Goal: Information Seeking & Learning: Learn about a topic

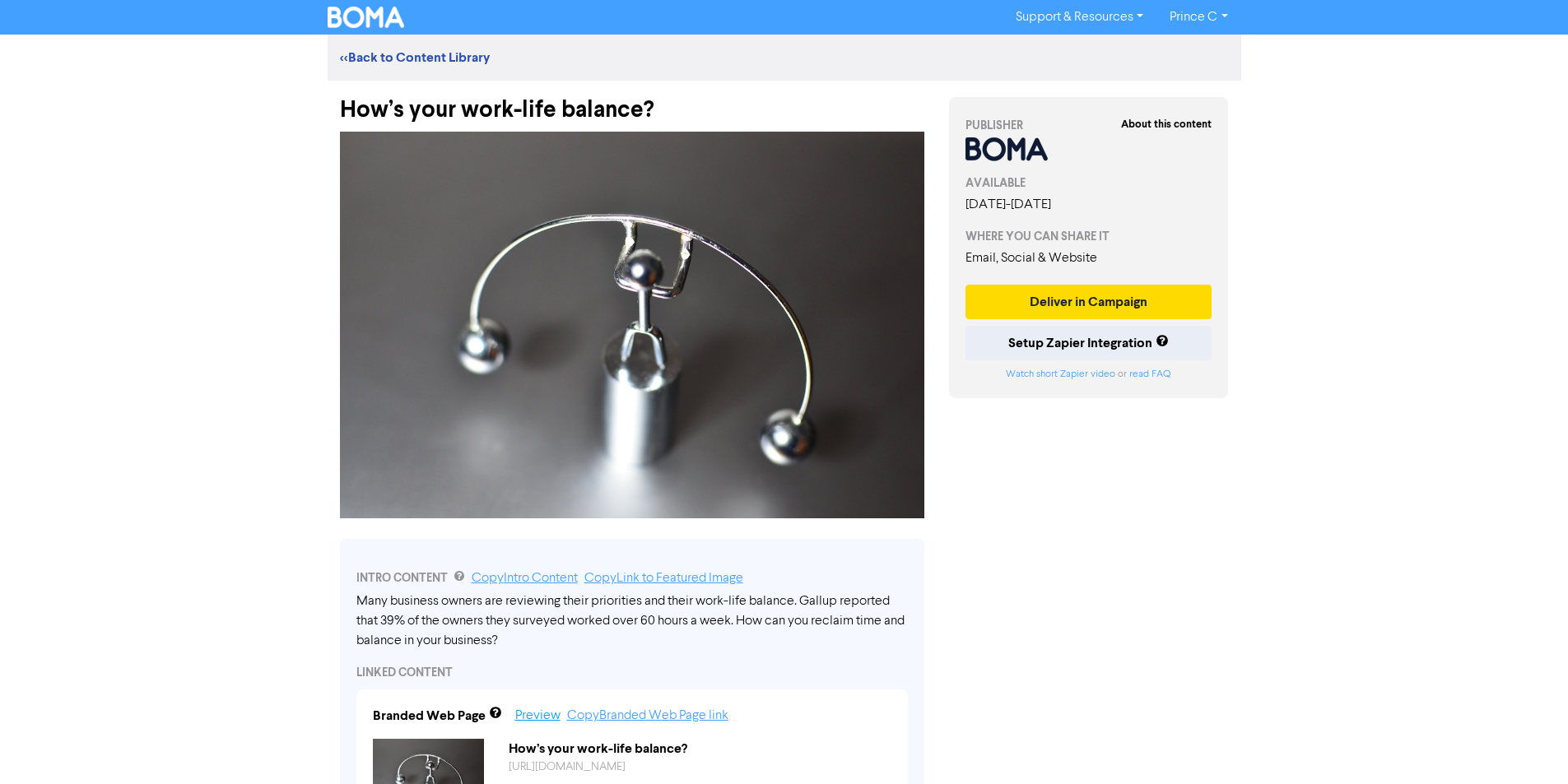
click at [526, 723] on link "Preview" at bounding box center [538, 716] width 45 height 13
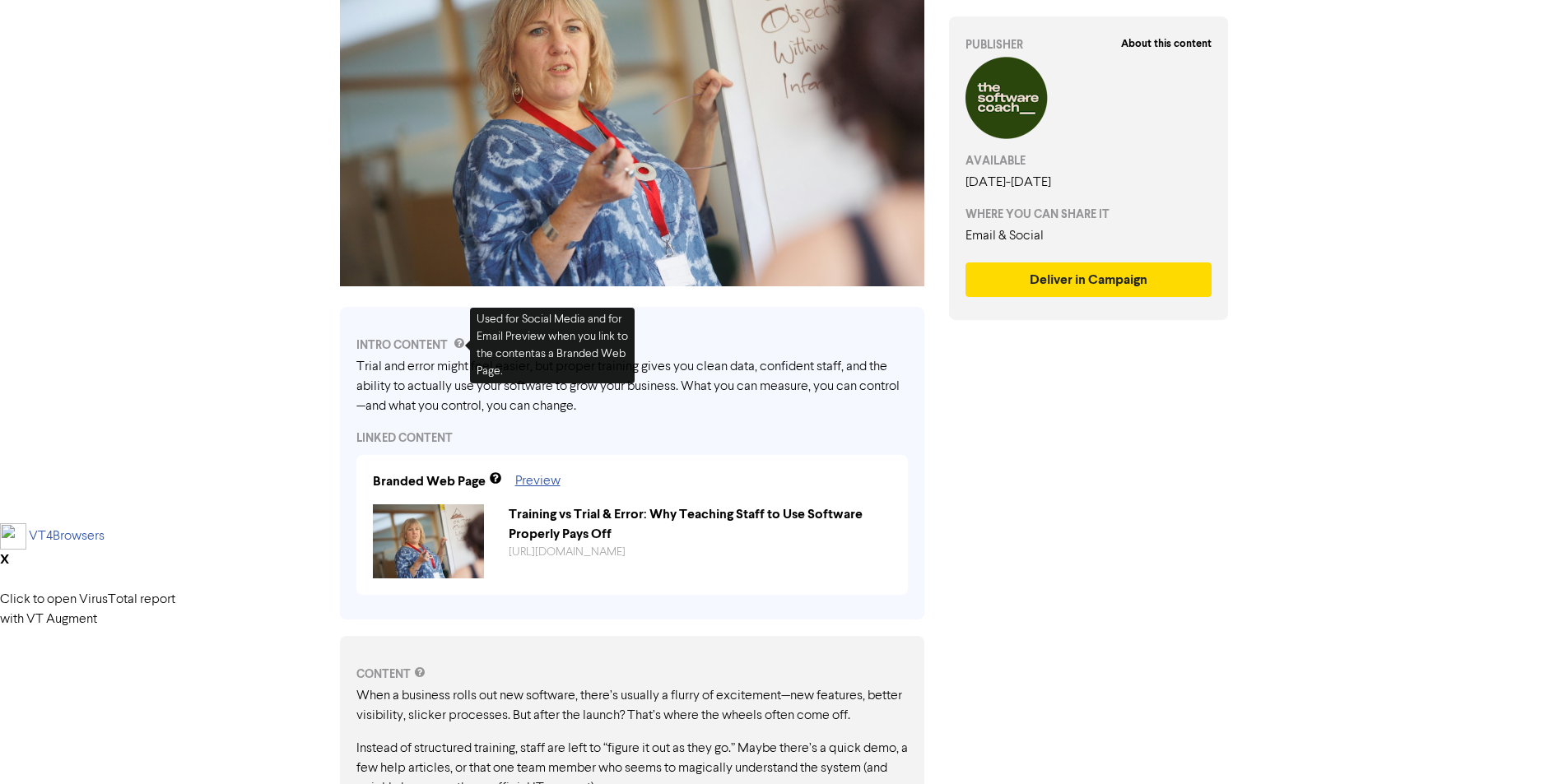
scroll to position [412, 0]
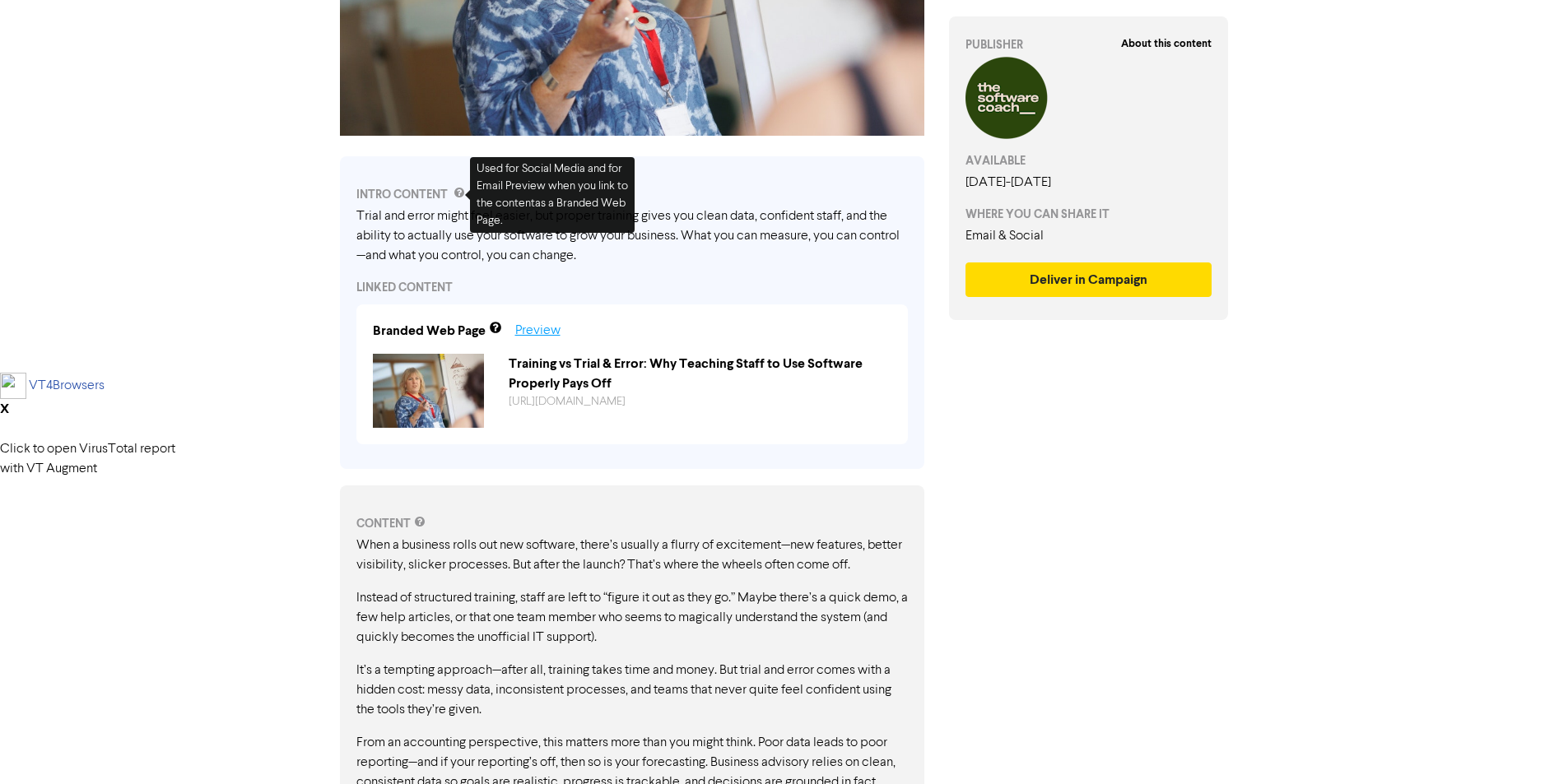
click at [539, 334] on link "Preview" at bounding box center [538, 331] width 45 height 13
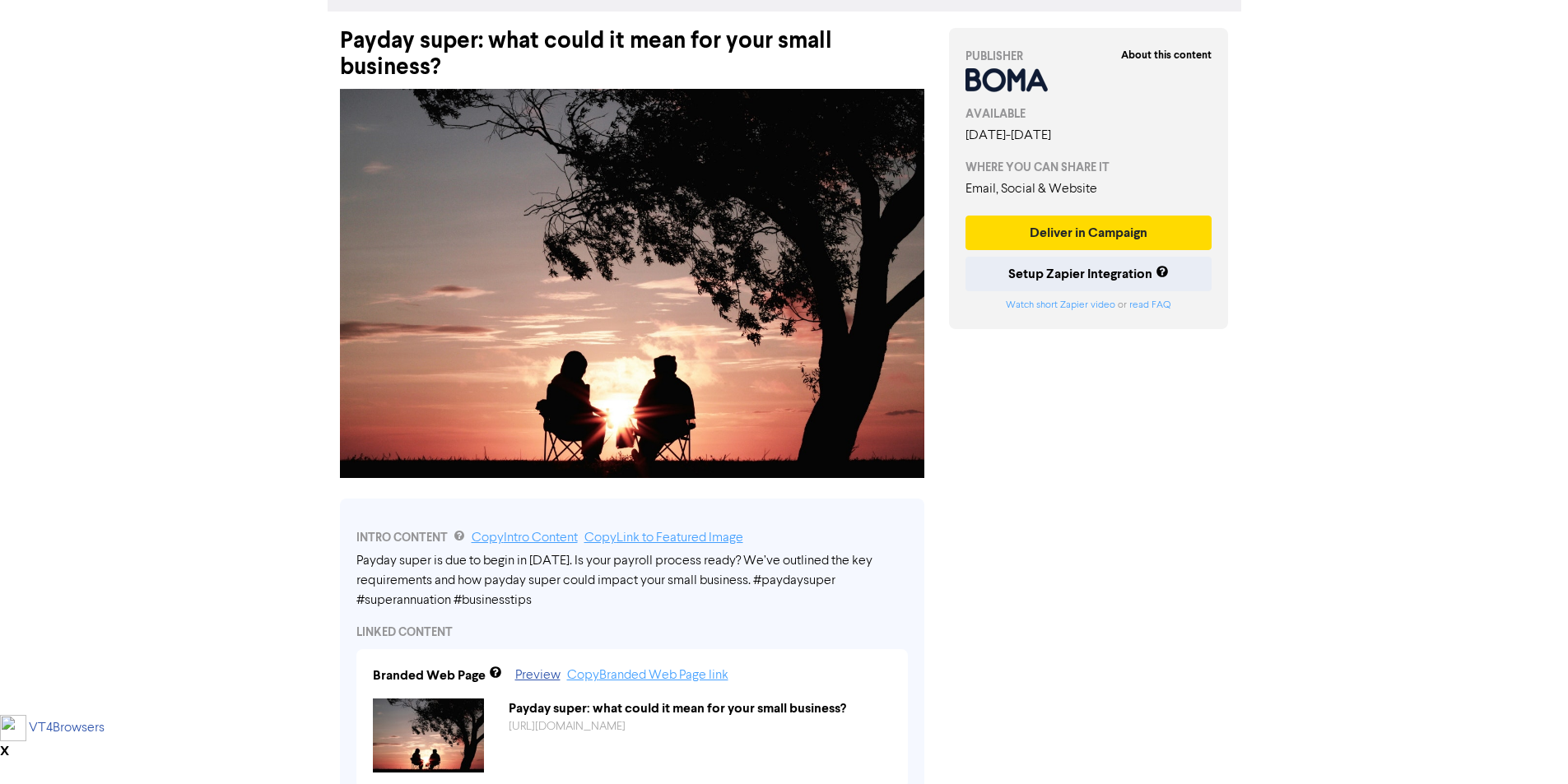
scroll to position [165, 0]
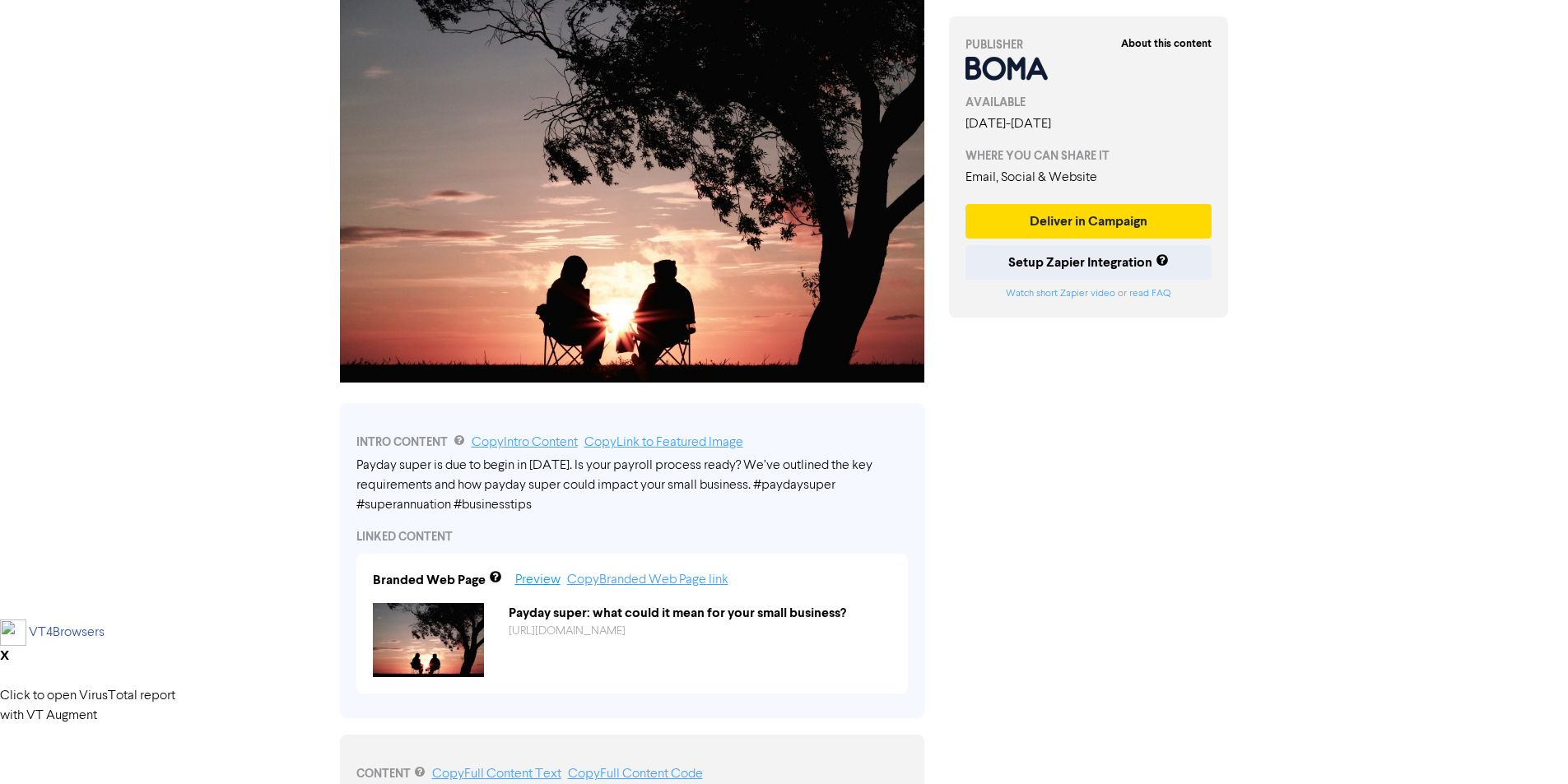
click at [540, 587] on link "Preview" at bounding box center [538, 580] width 45 height 13
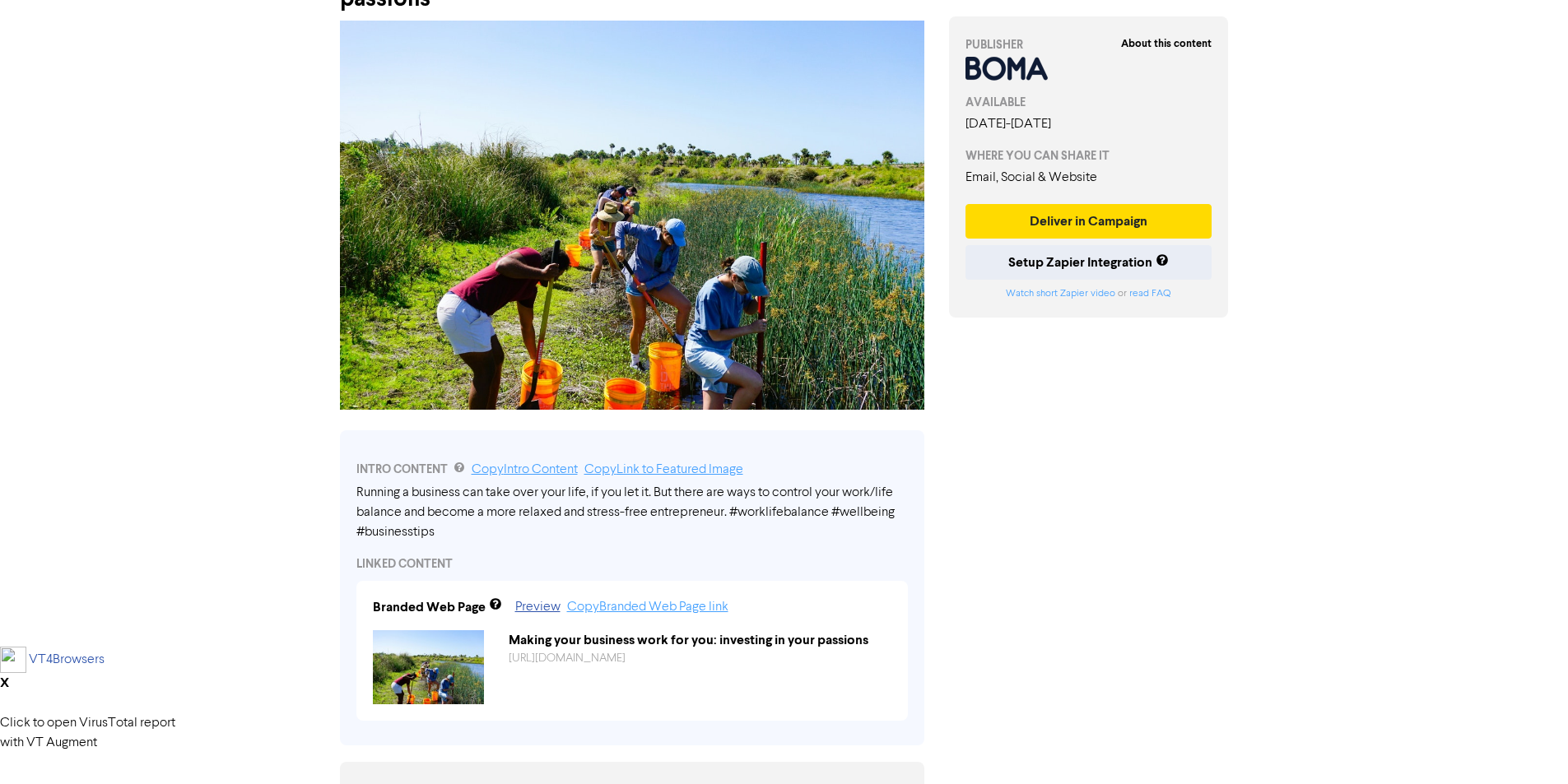
scroll to position [165, 0]
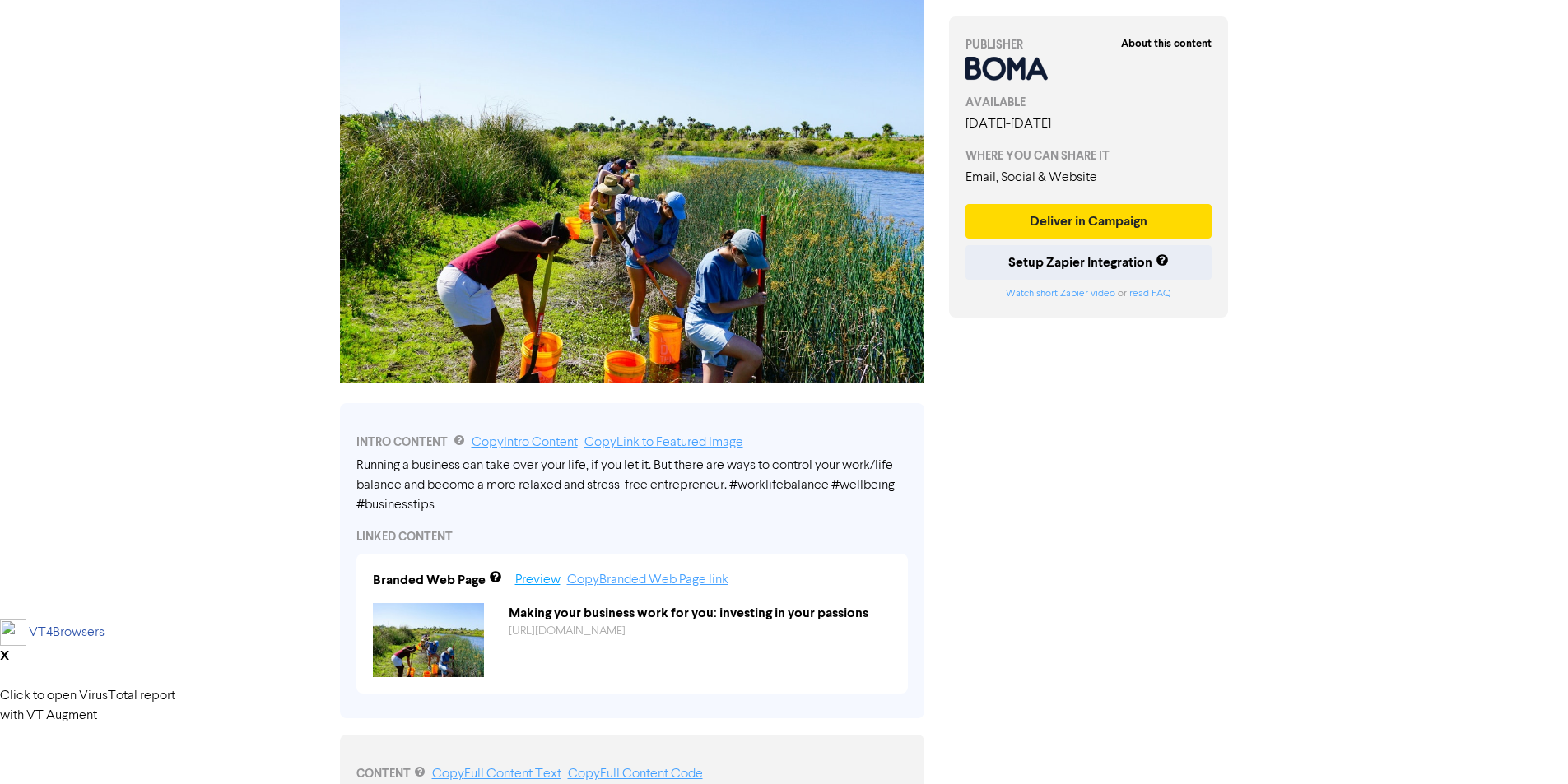
click at [539, 574] on link "Preview" at bounding box center [538, 580] width 45 height 13
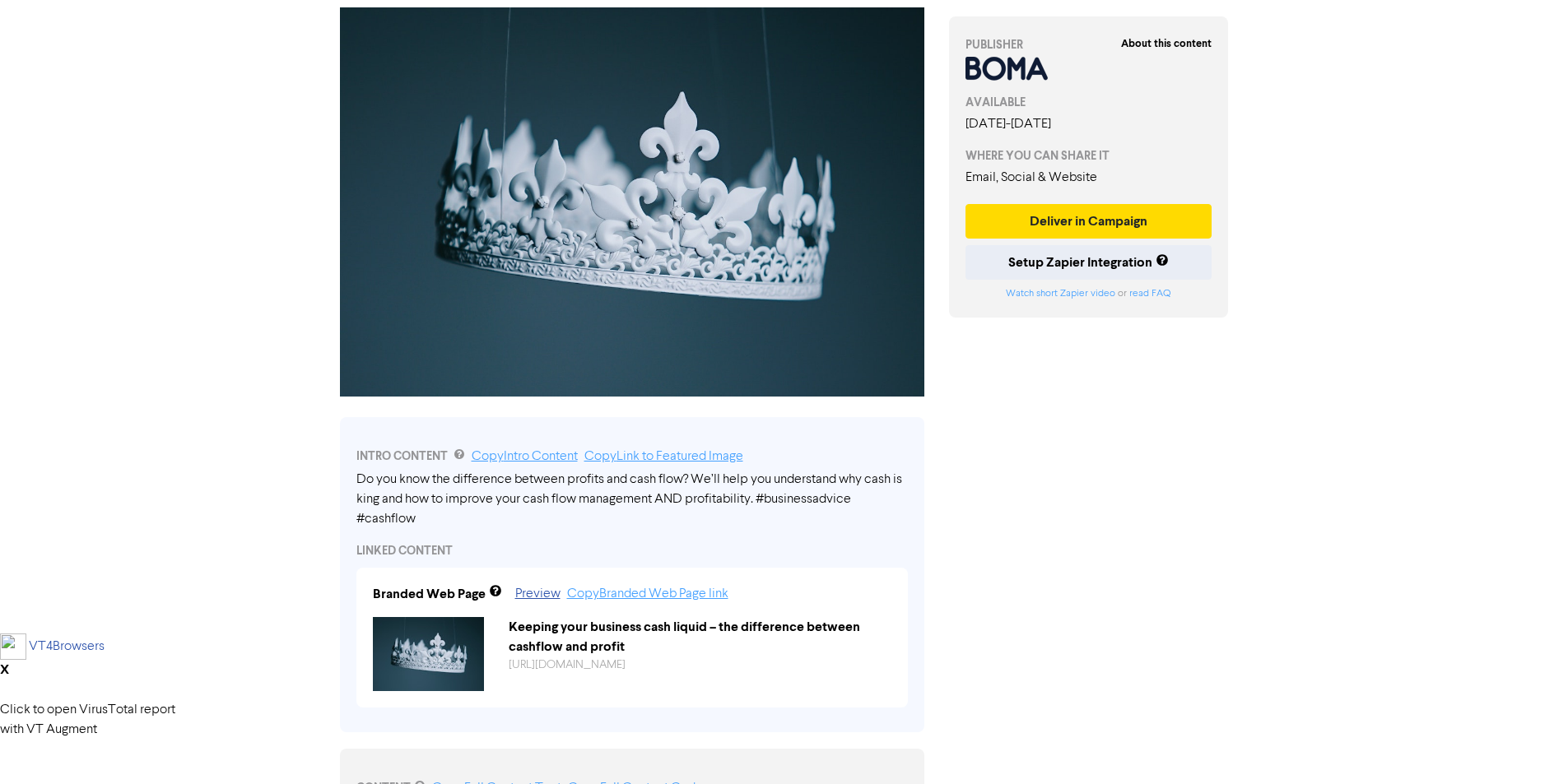
scroll to position [329, 0]
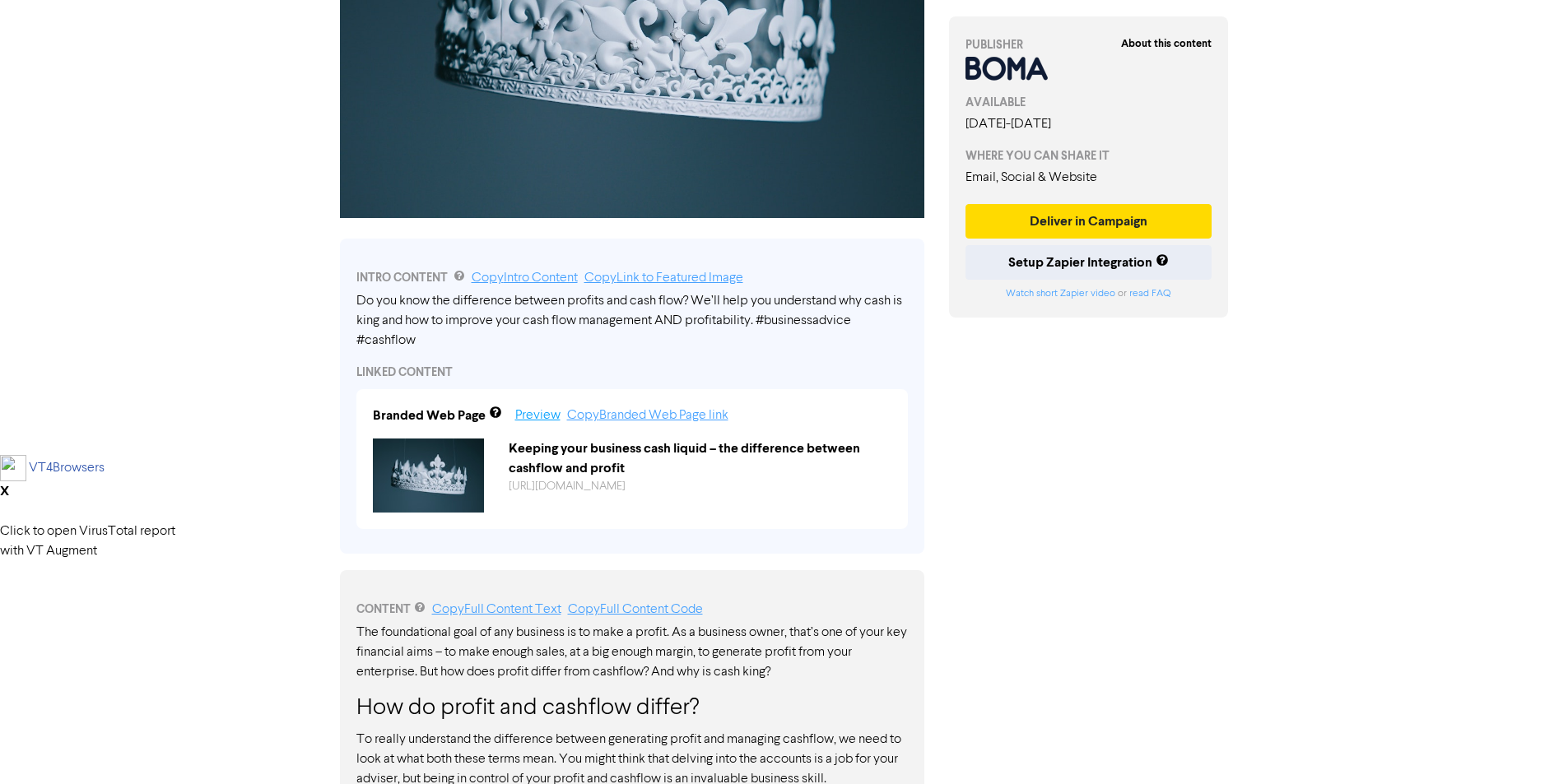
click at [548, 419] on link "Preview" at bounding box center [538, 415] width 45 height 13
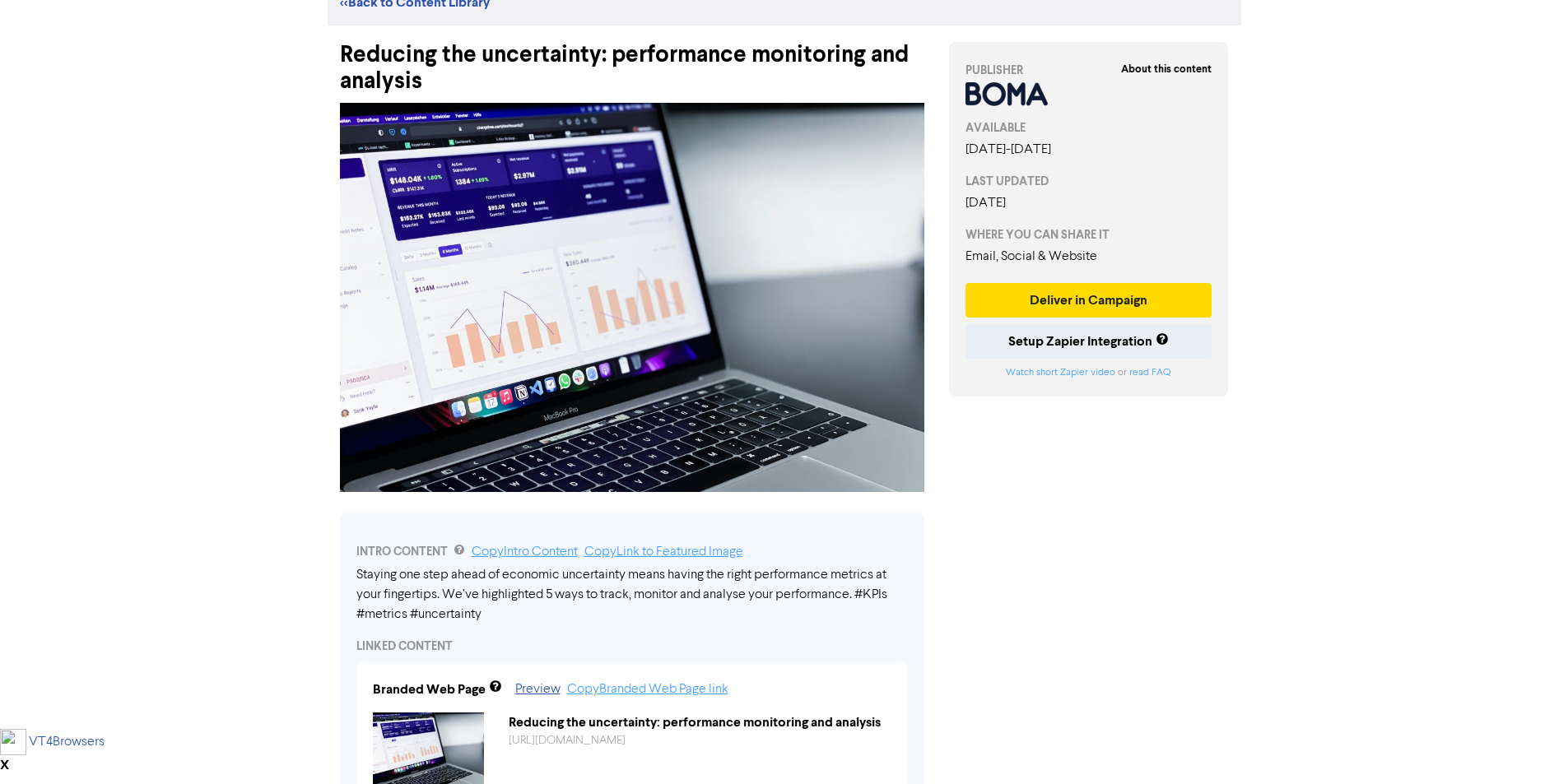
scroll to position [83, 0]
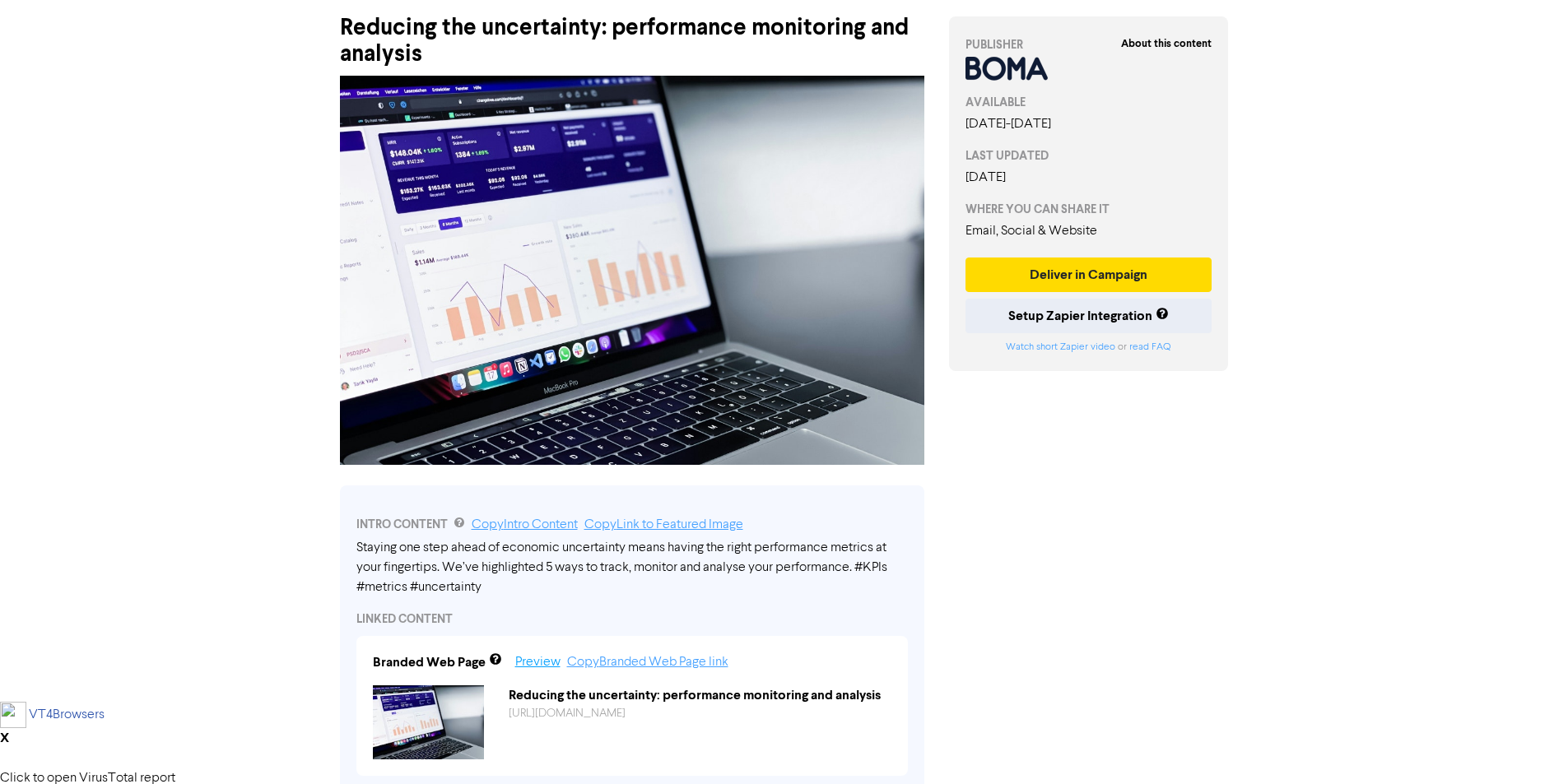
click at [524, 667] on link "Preview" at bounding box center [538, 663] width 45 height 13
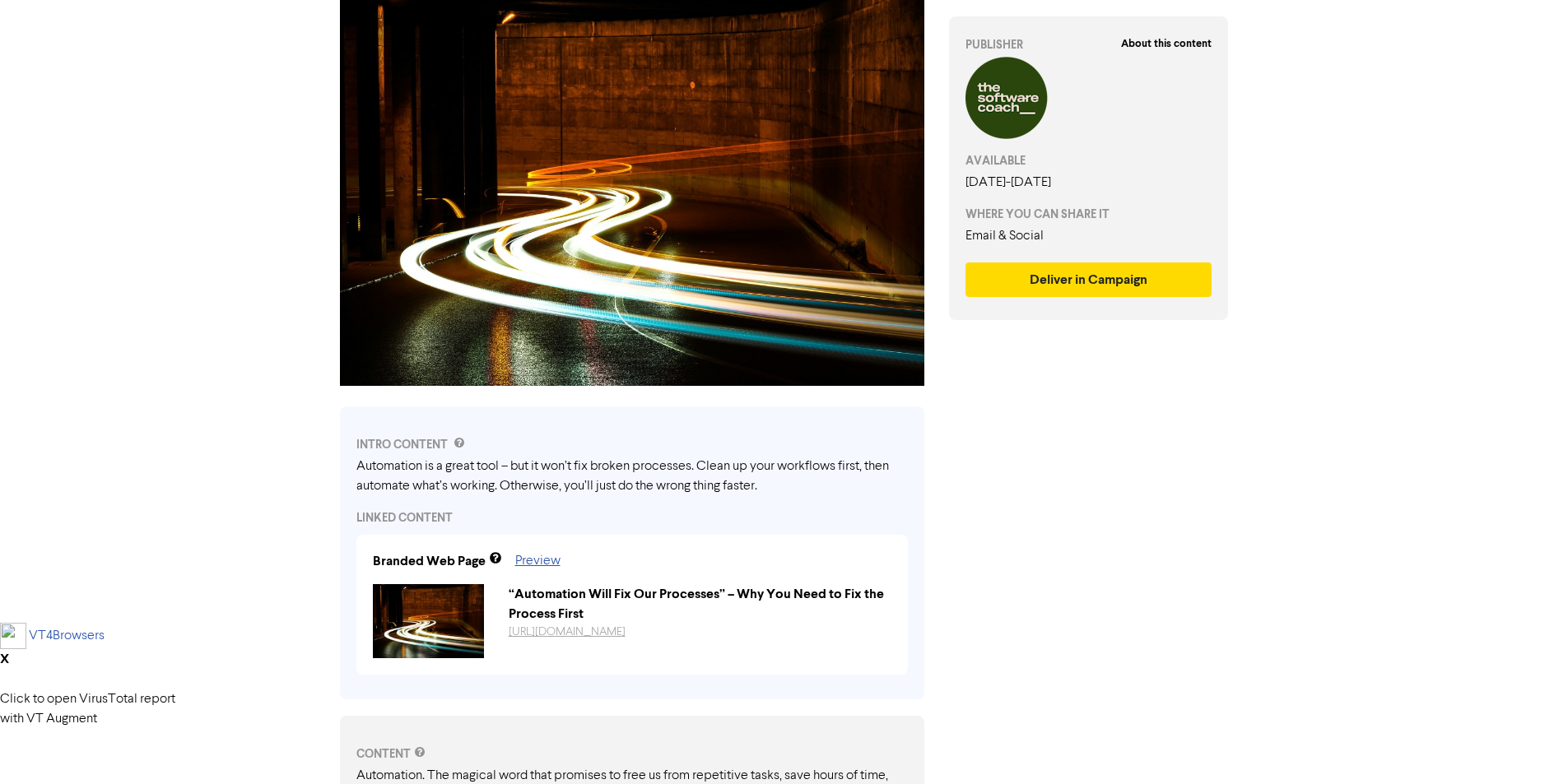
scroll to position [165, 0]
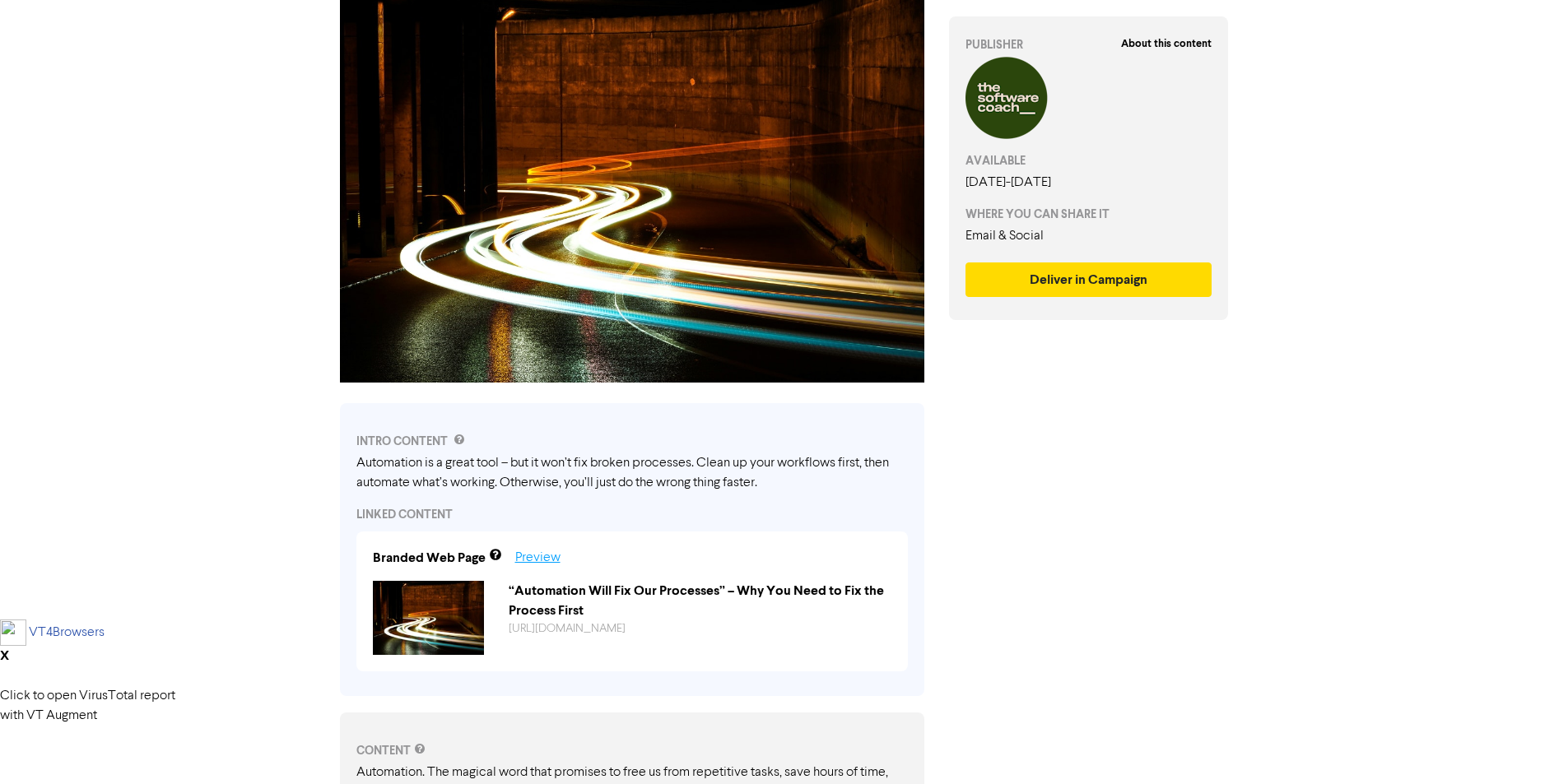
click at [537, 558] on link "Preview" at bounding box center [538, 557] width 45 height 13
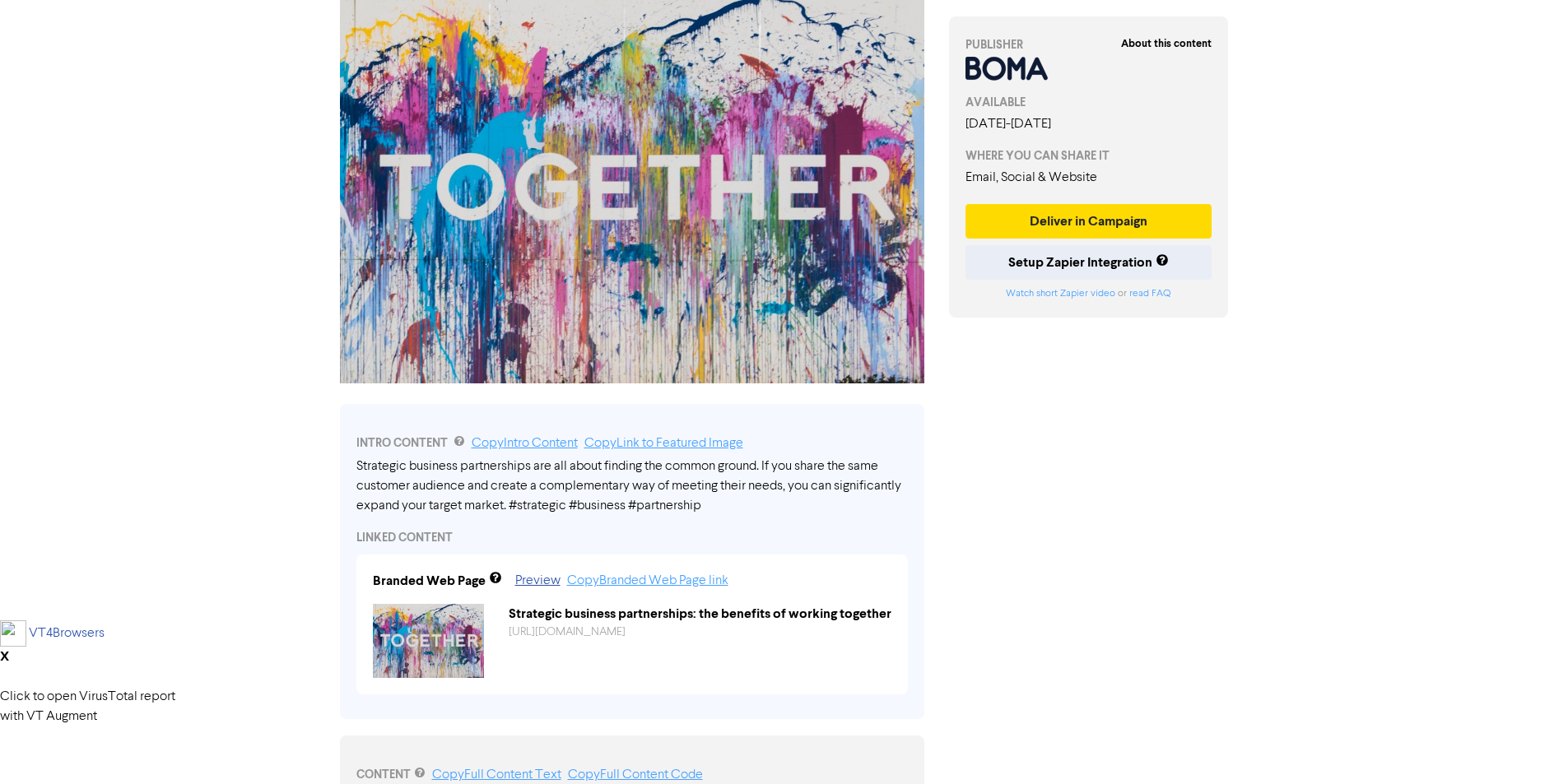
scroll to position [165, 0]
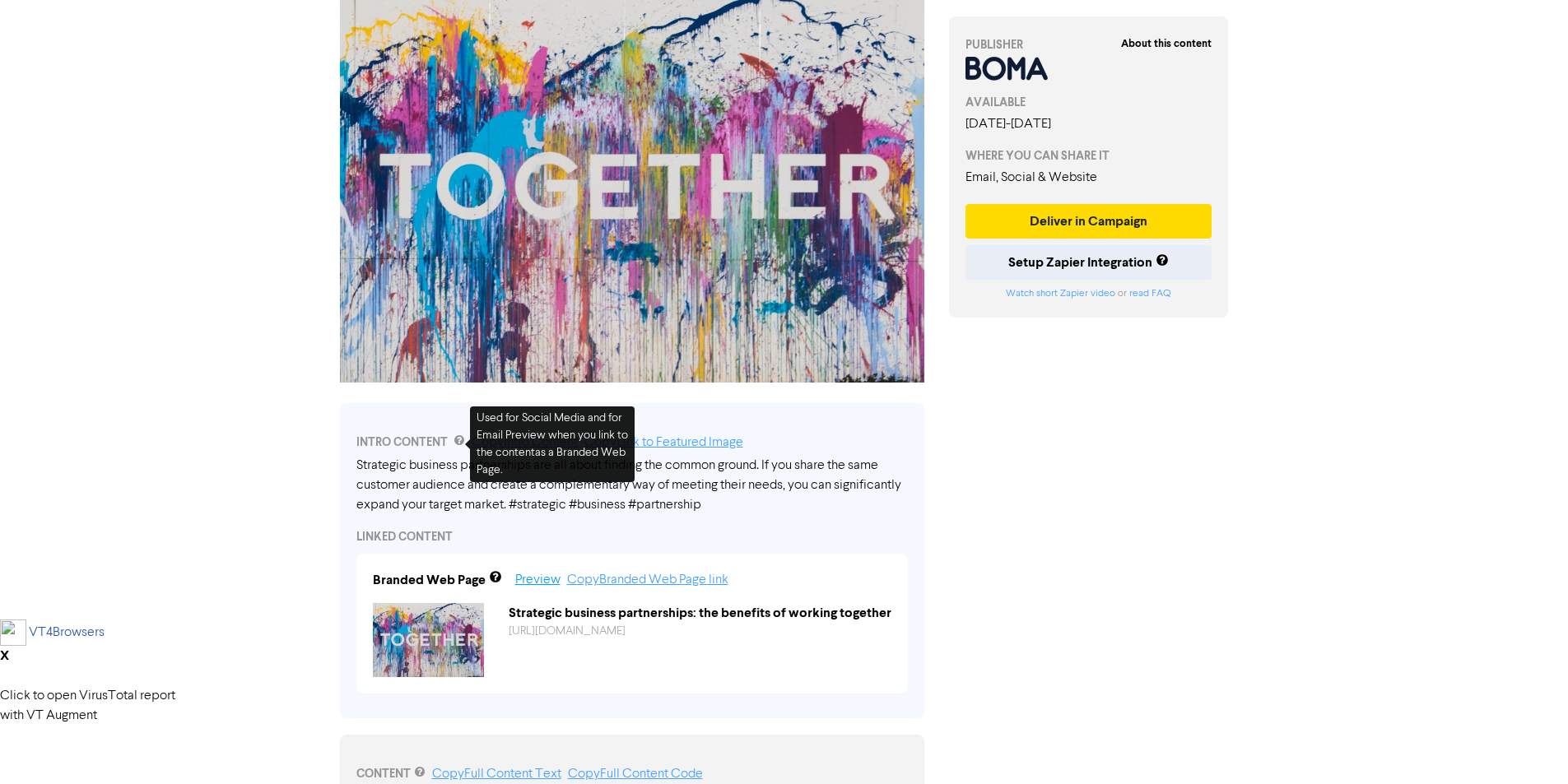
click at [530, 581] on link "Preview" at bounding box center [538, 580] width 45 height 13
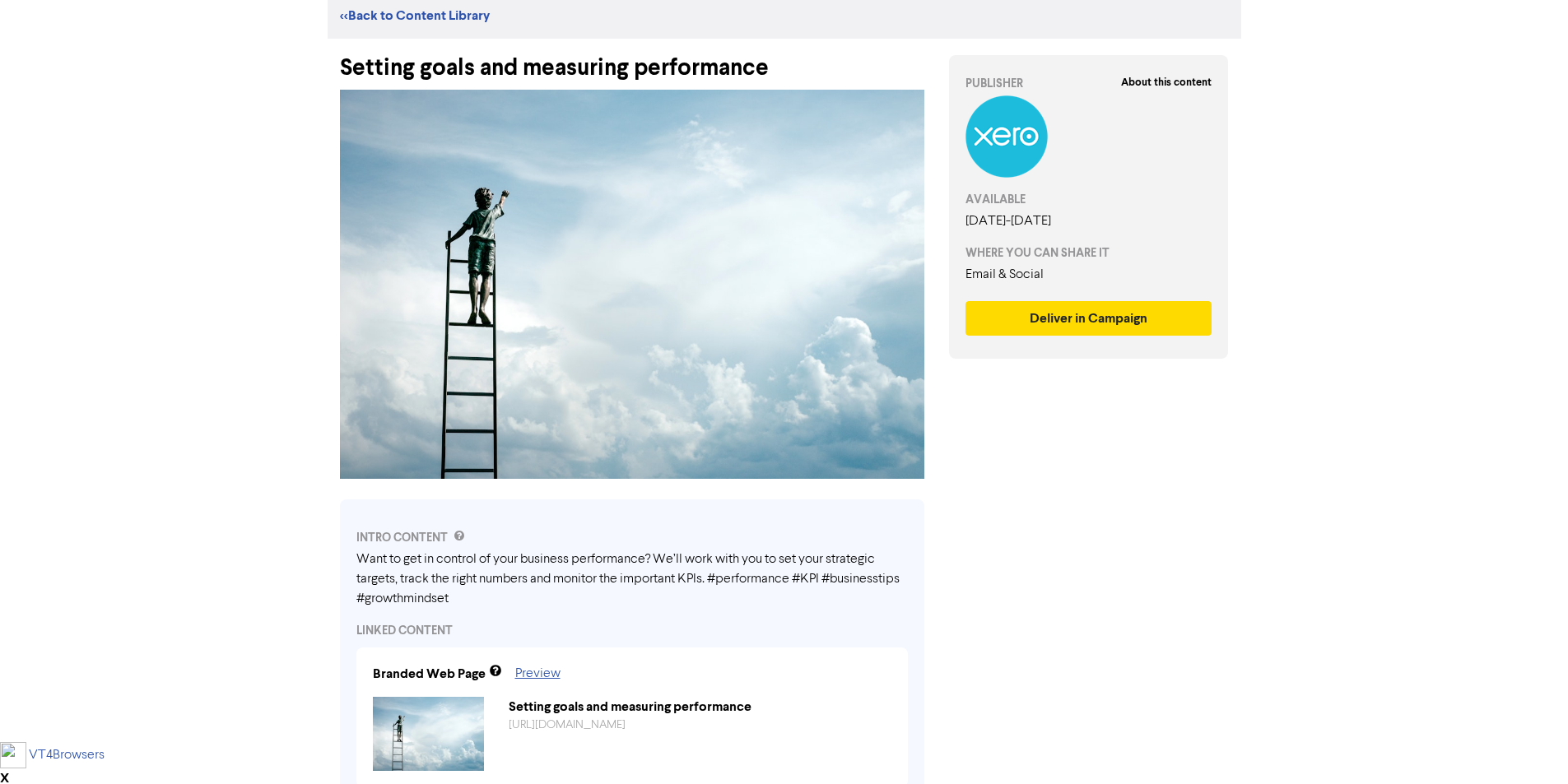
scroll to position [83, 0]
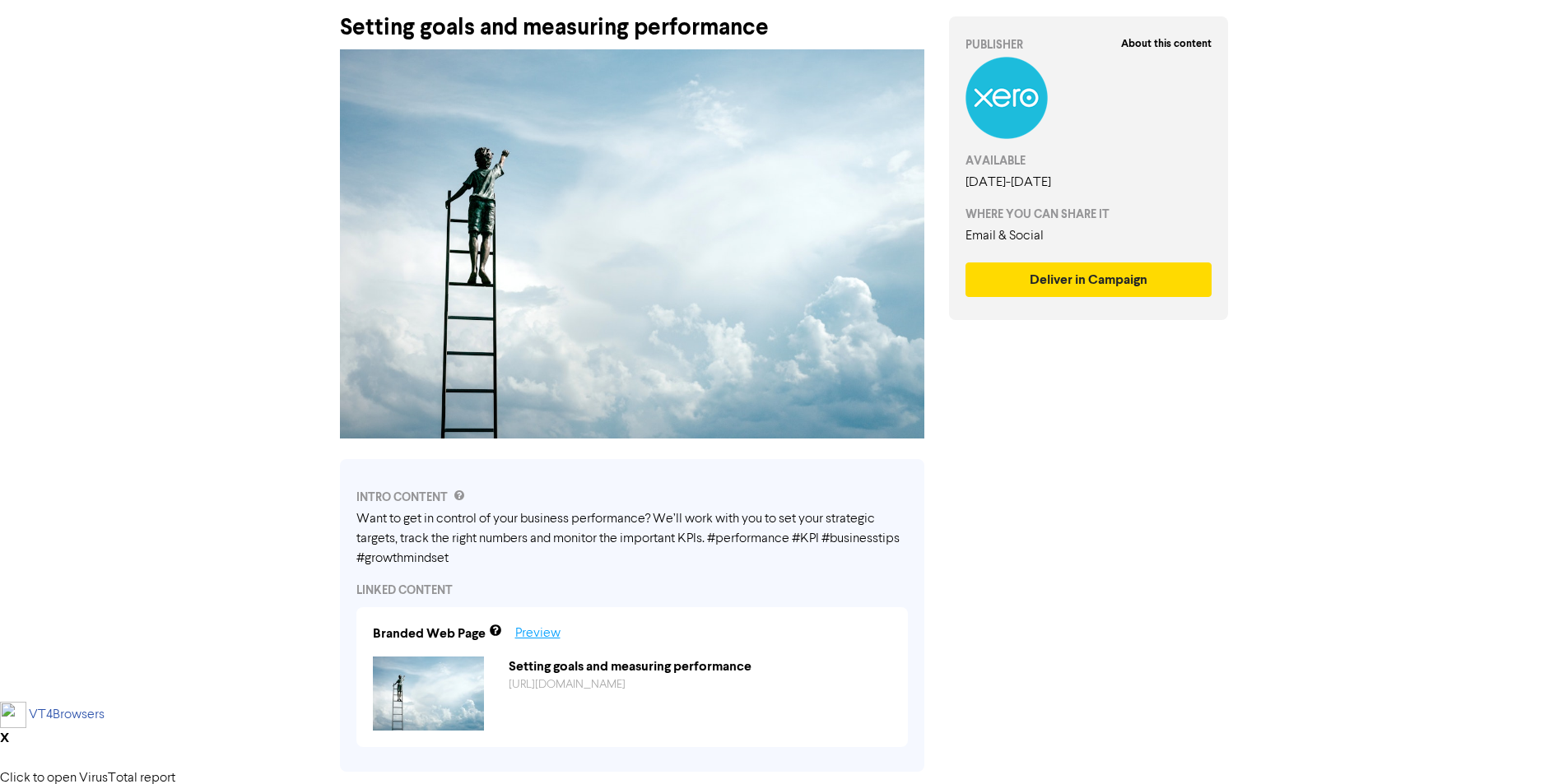
click at [535, 637] on link "Preview" at bounding box center [538, 634] width 45 height 13
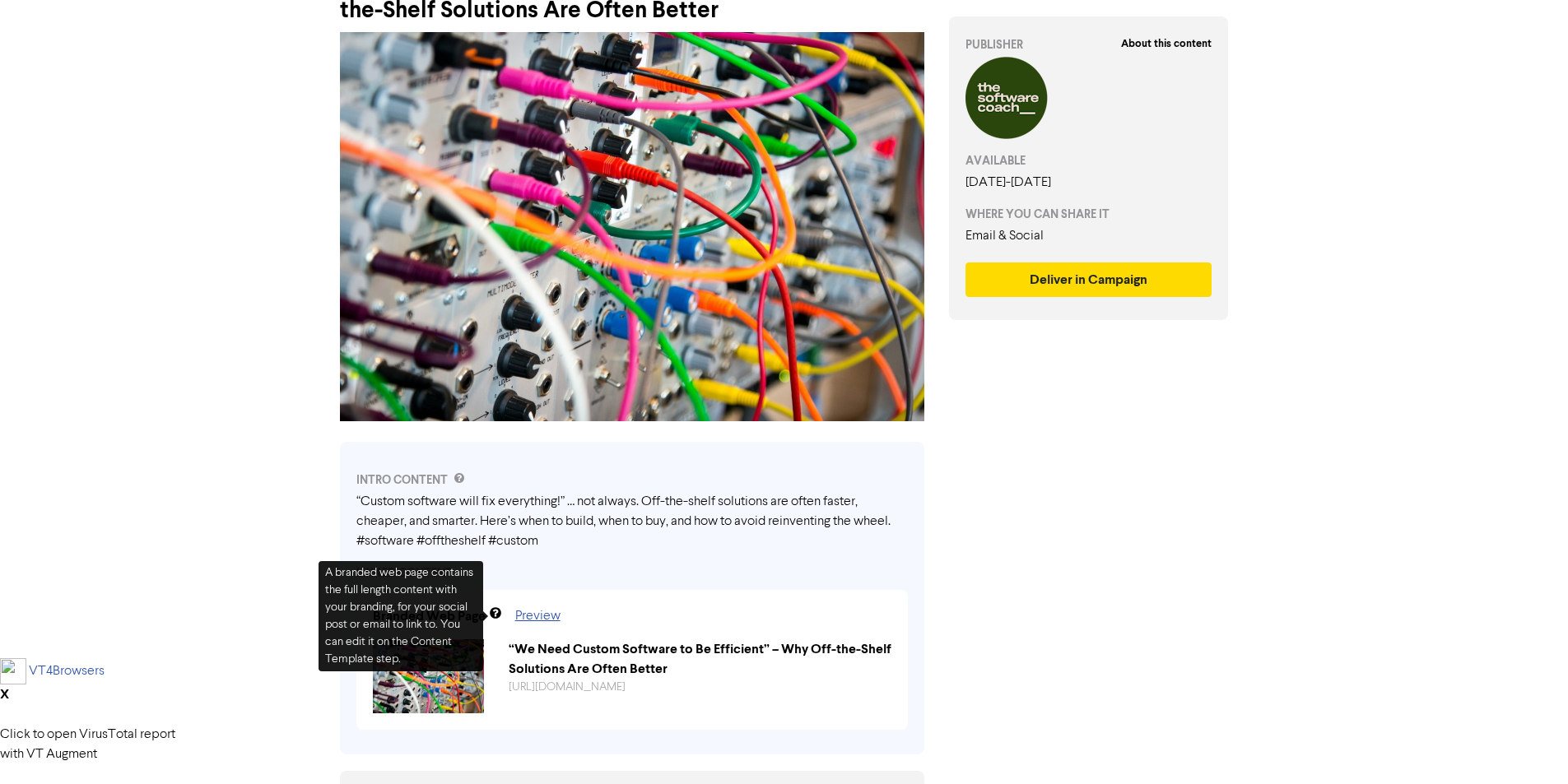
scroll to position [247, 0]
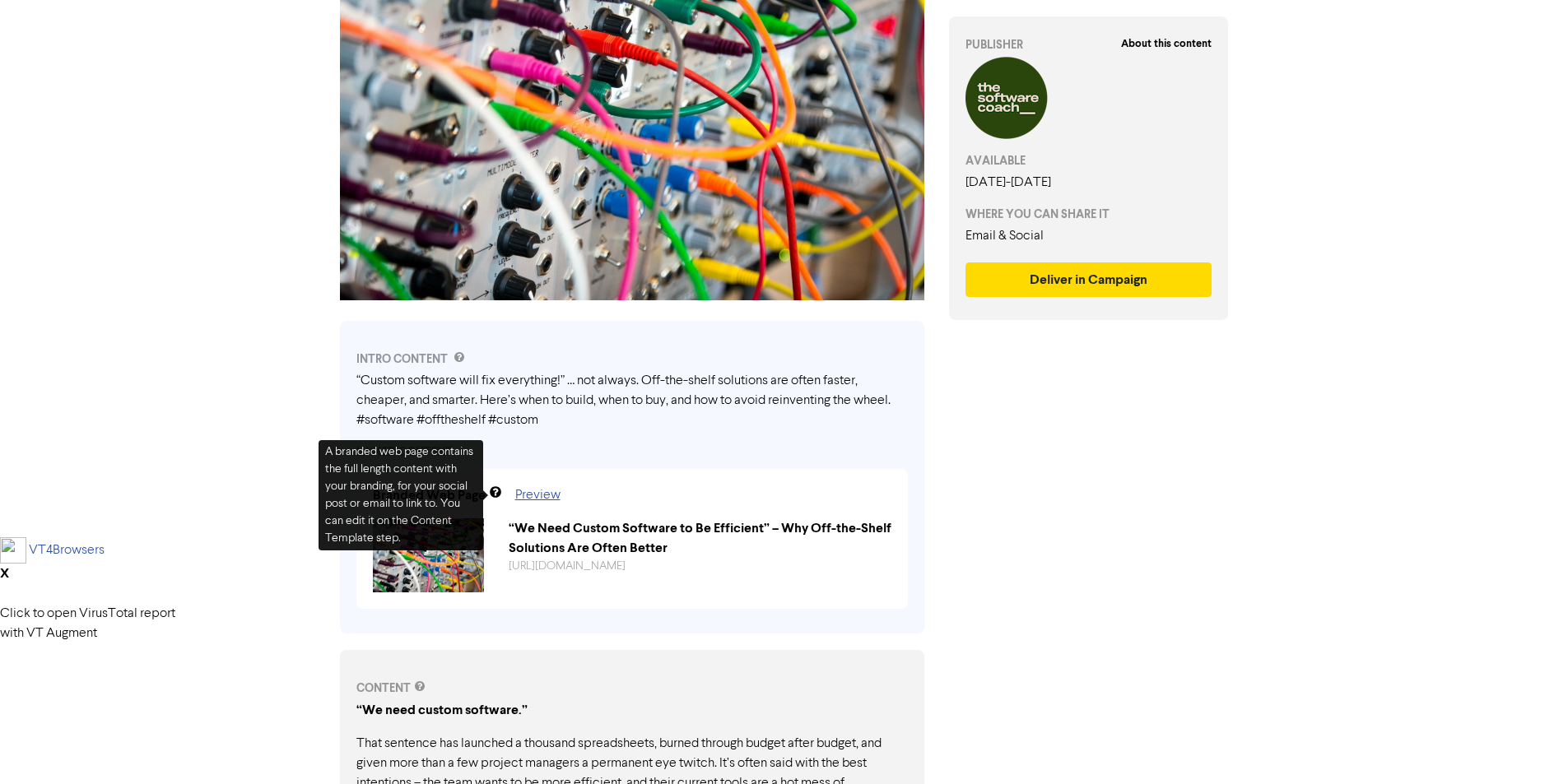
click at [76, 370] on div "Support & Resources Video Tutorials FAQ & Guides Marketing Education Prince C L…" at bounding box center [784, 145] width 1568 height 784
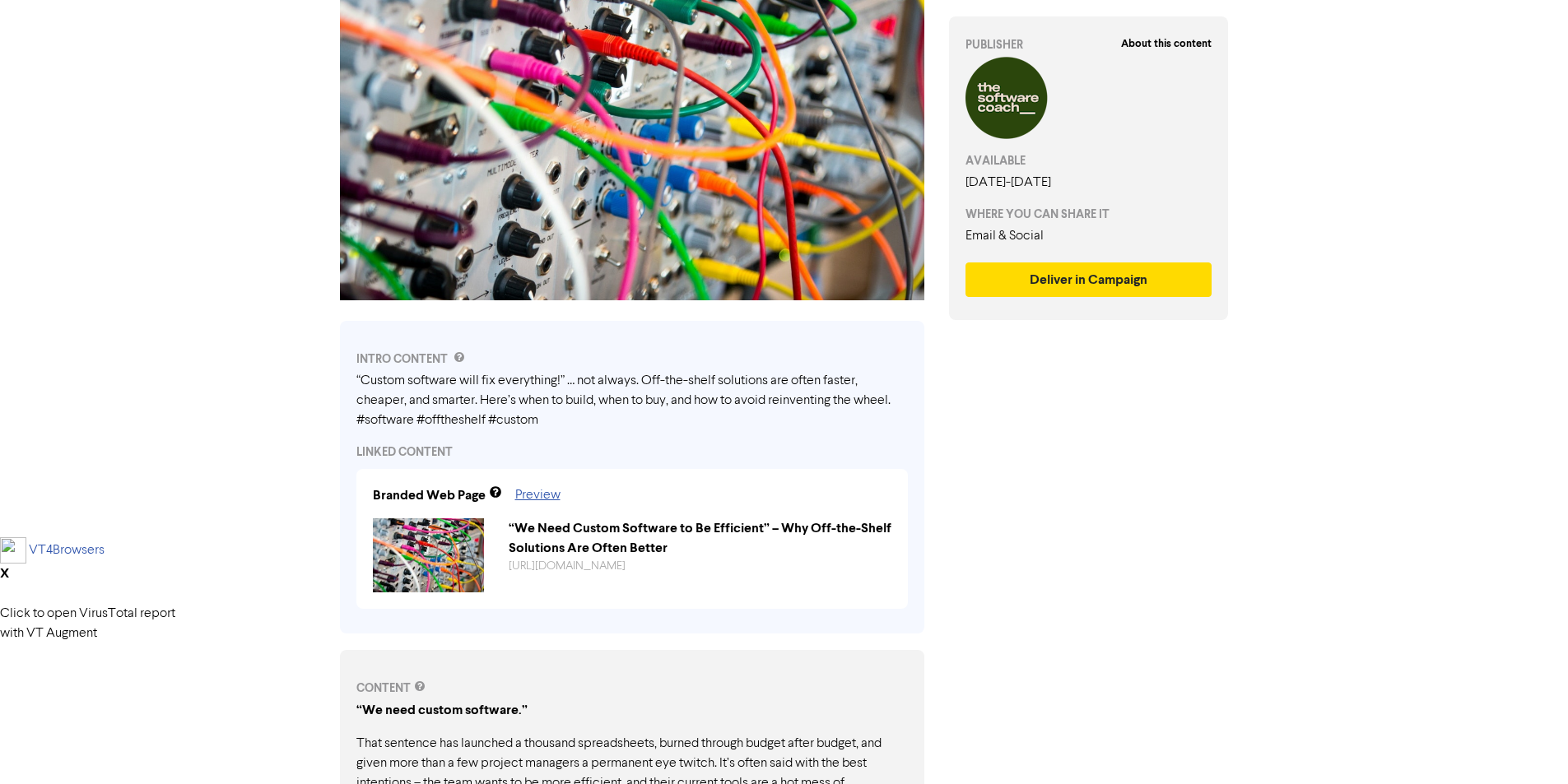
click at [713, 456] on div "LINKED CONTENT" at bounding box center [631, 451] width 551 height 17
click at [551, 494] on link "Preview" at bounding box center [538, 495] width 45 height 13
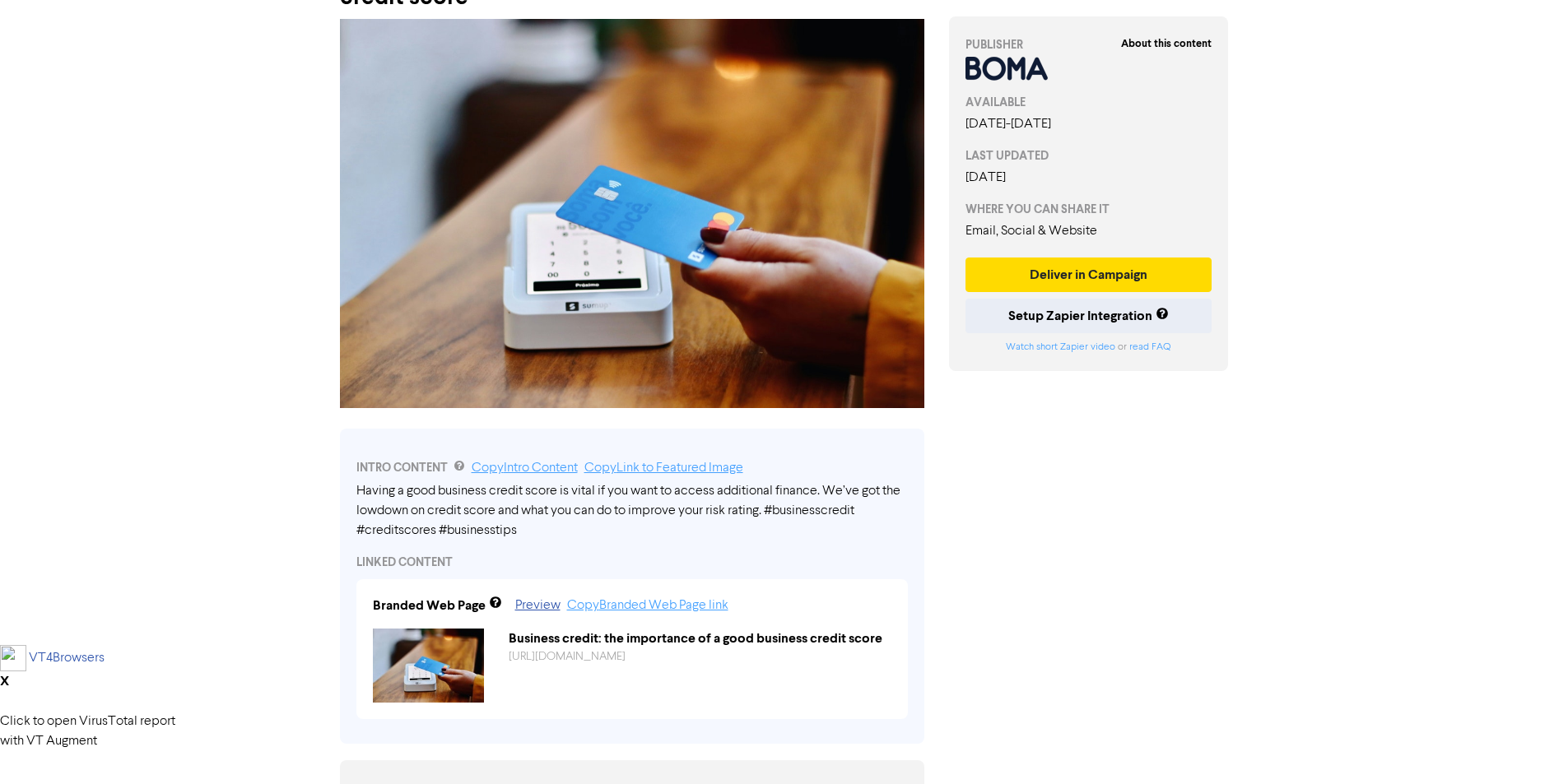
scroll to position [247, 0]
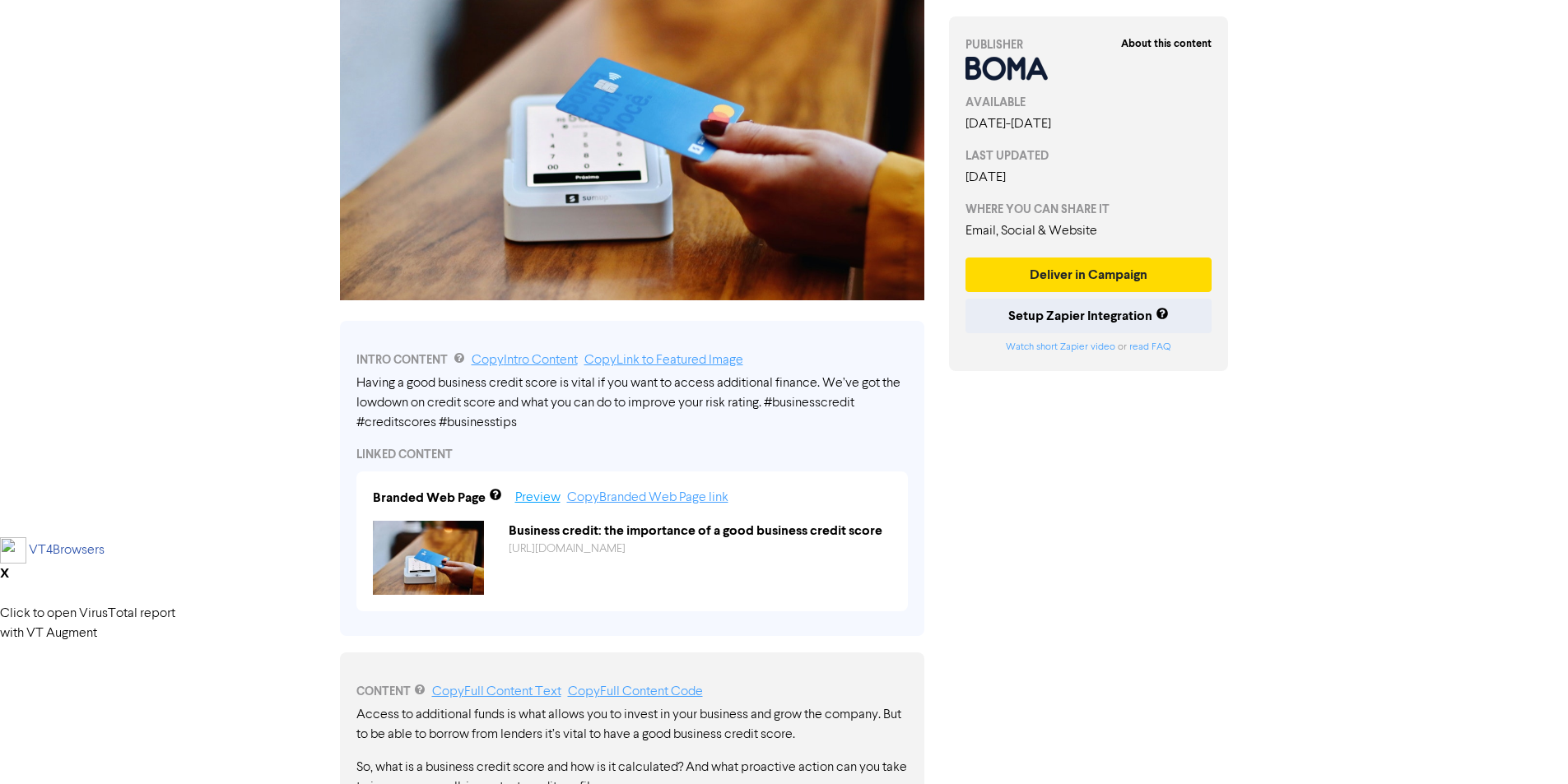
click at [558, 502] on link "Preview" at bounding box center [538, 497] width 45 height 13
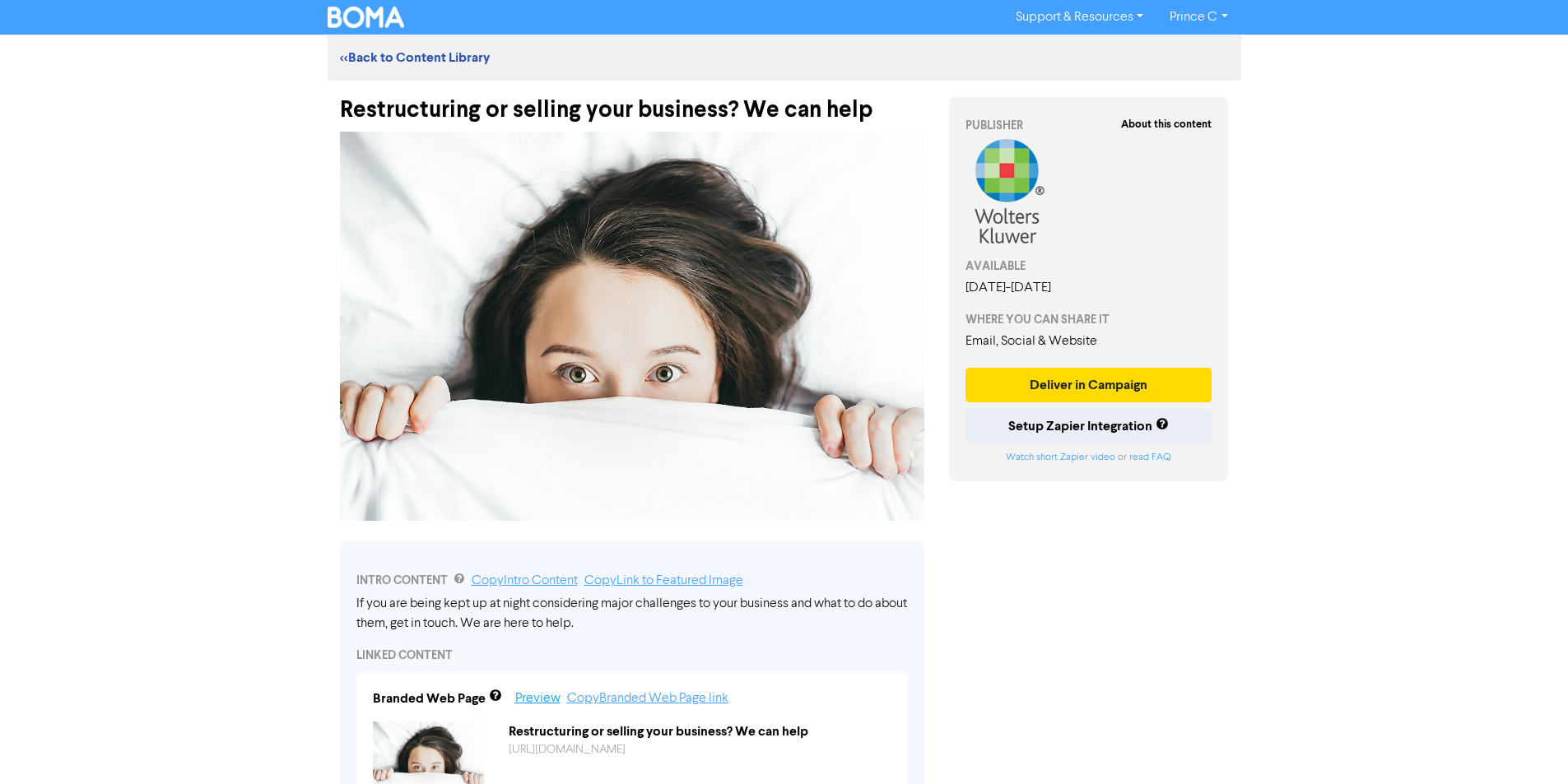
click at [534, 699] on link "Preview" at bounding box center [538, 699] width 45 height 13
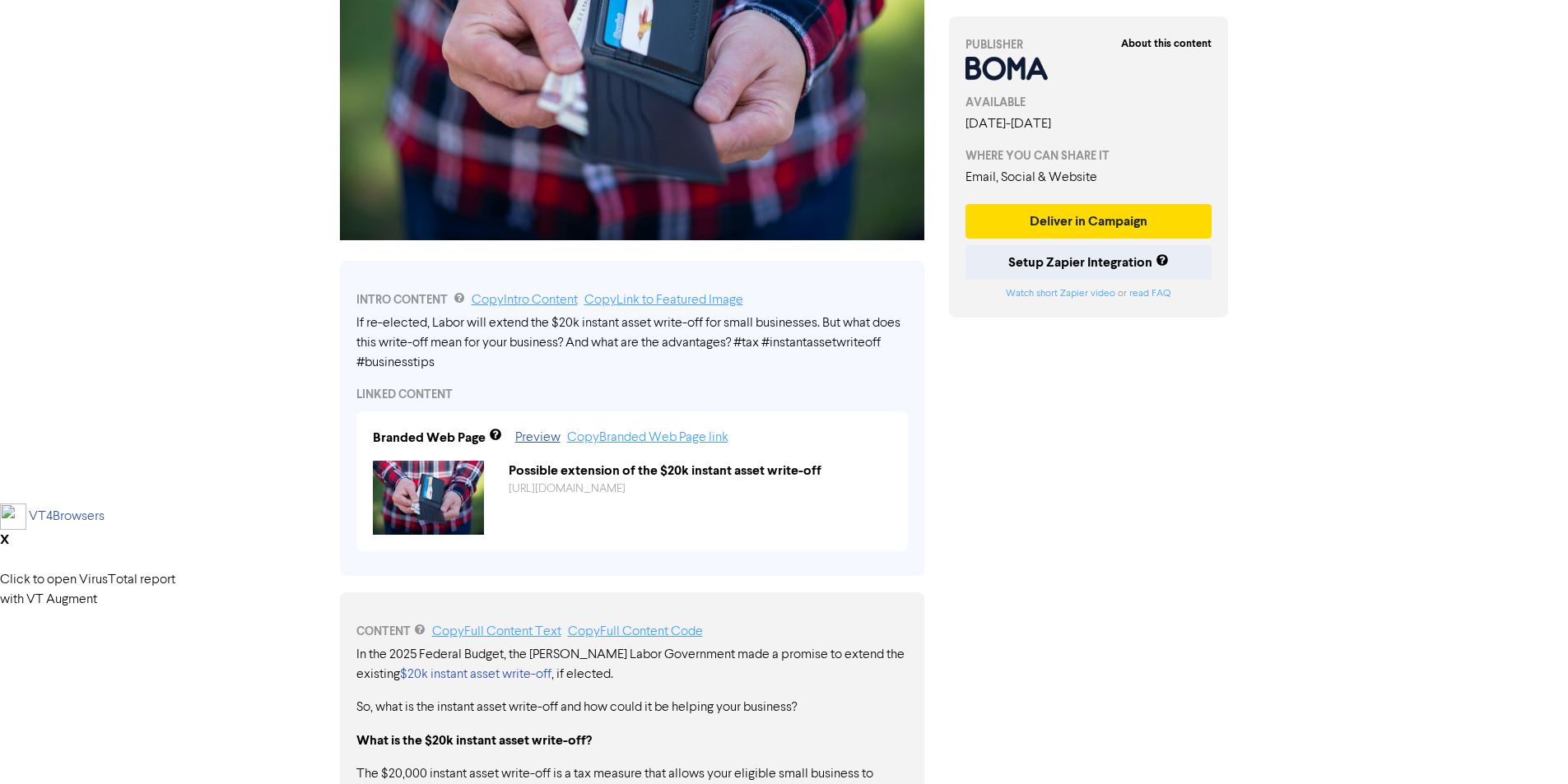
scroll to position [329, 0]
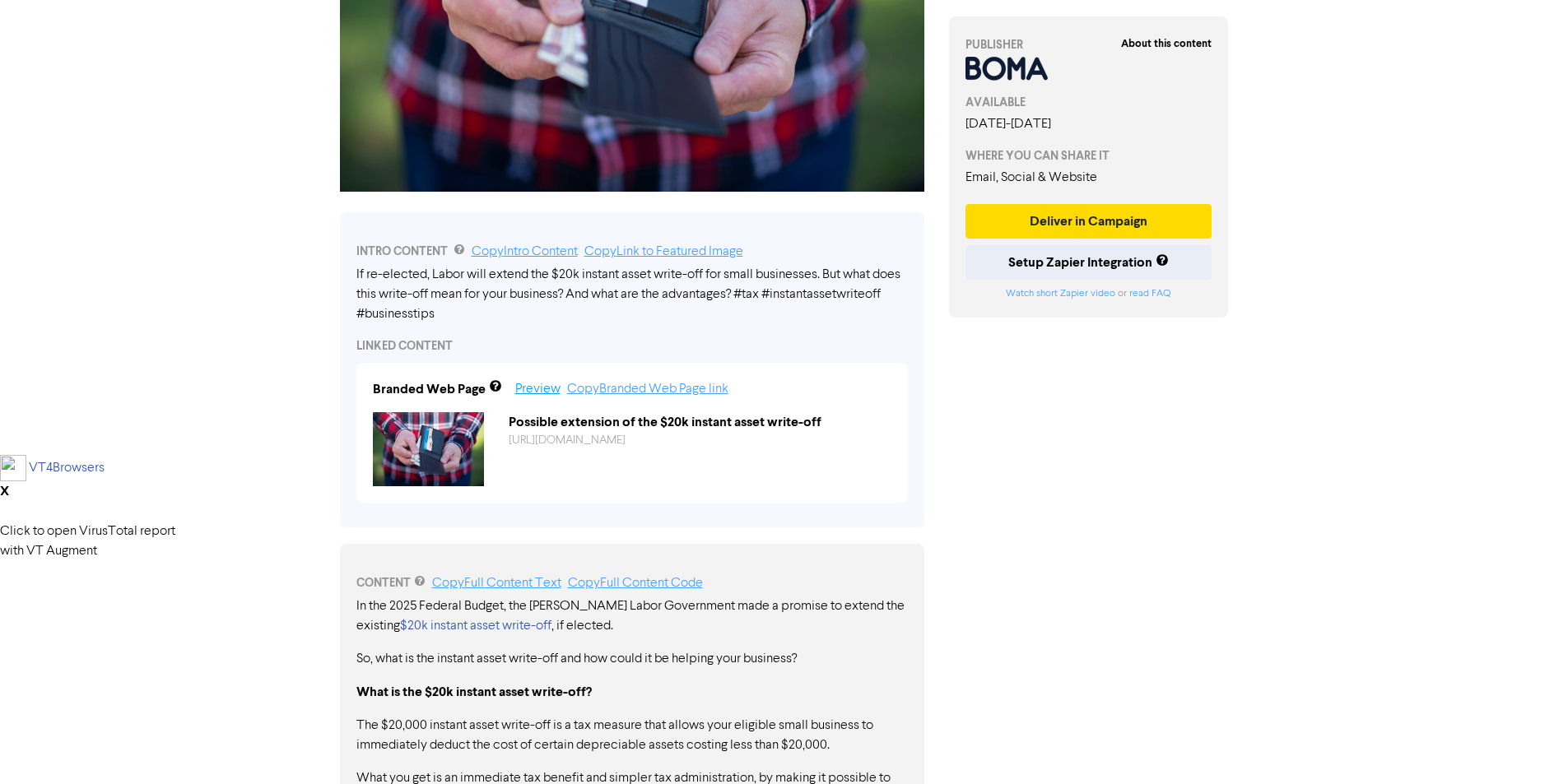
click at [539, 383] on link "Preview" at bounding box center [538, 389] width 45 height 13
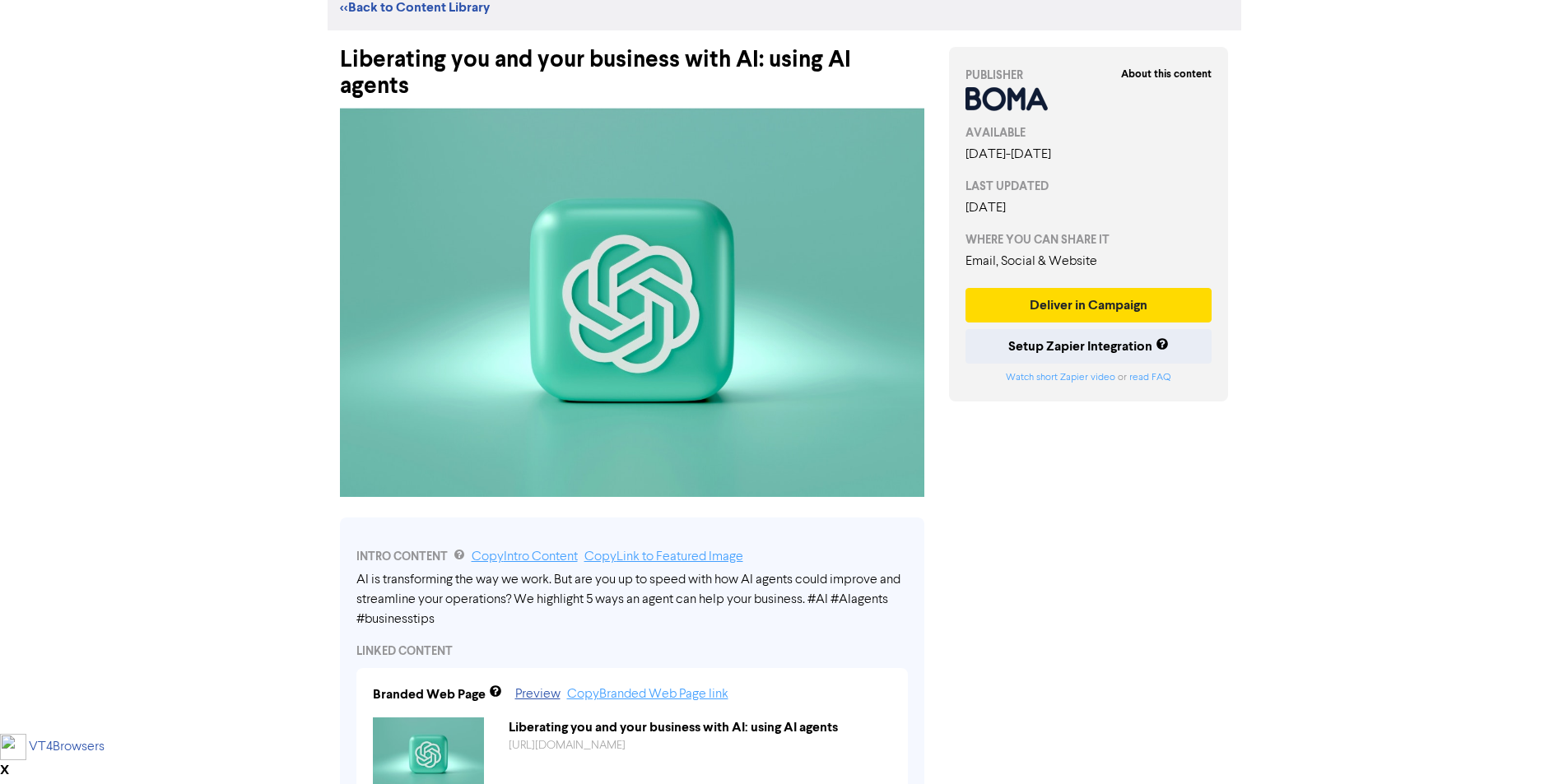
scroll to position [329, 0]
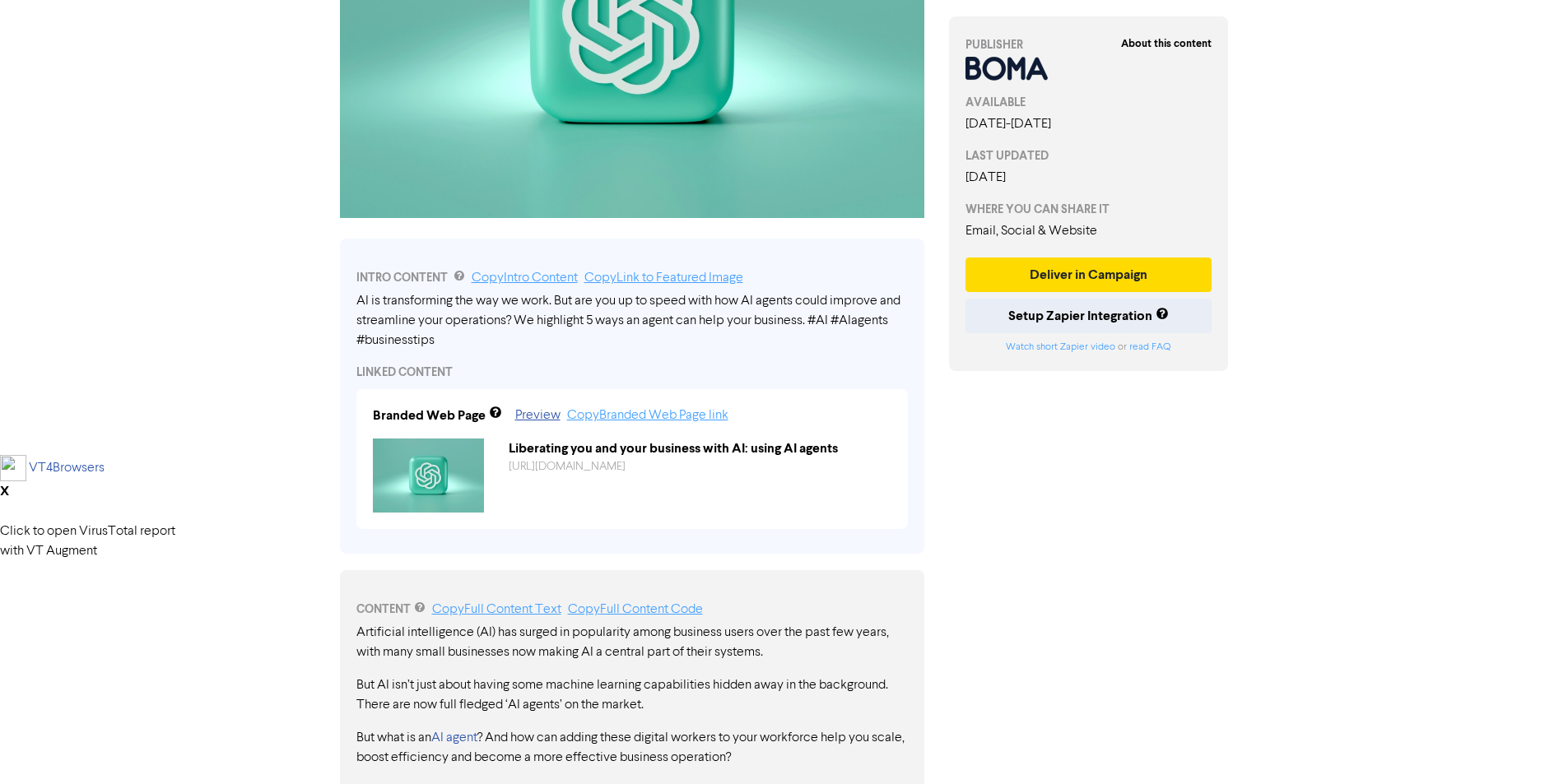
click at [539, 405] on div "Preview Copy Branded Web Page link" at bounding box center [607, 415] width 243 height 20
click at [539, 409] on link "Preview" at bounding box center [538, 415] width 45 height 13
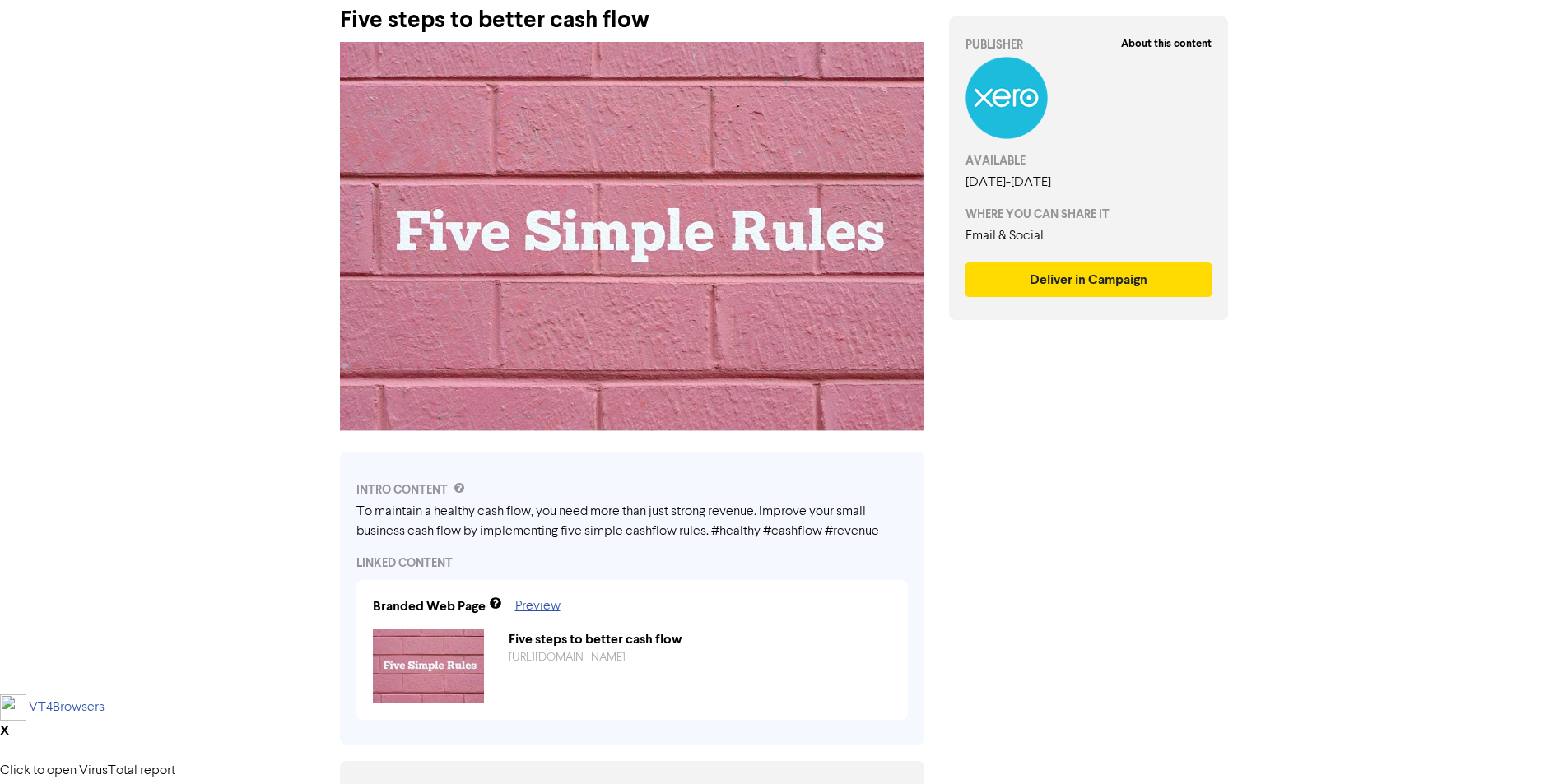
scroll to position [329, 0]
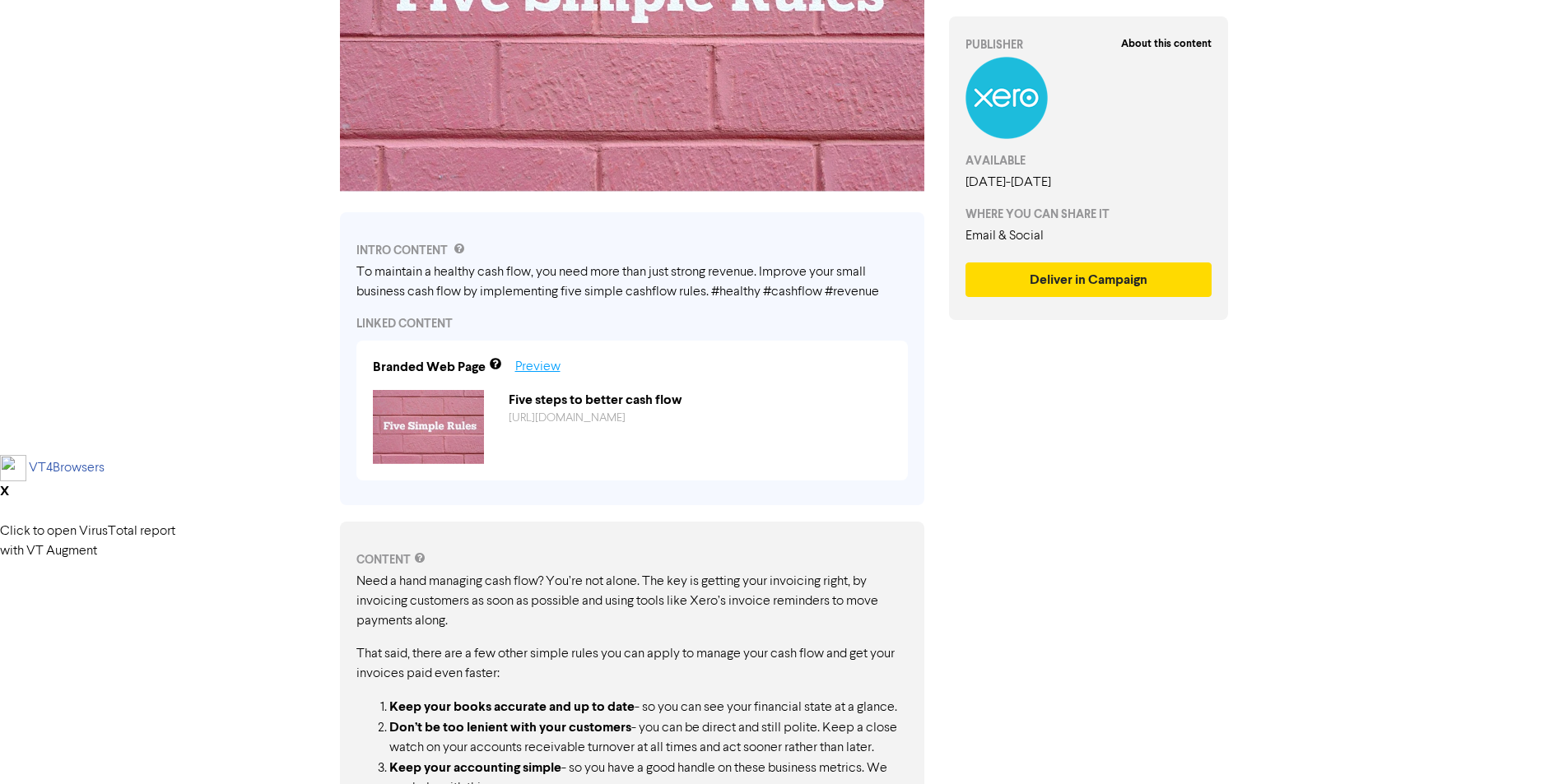
click at [546, 365] on link "Preview" at bounding box center [538, 367] width 45 height 13
